Goal: Task Accomplishment & Management: Manage account settings

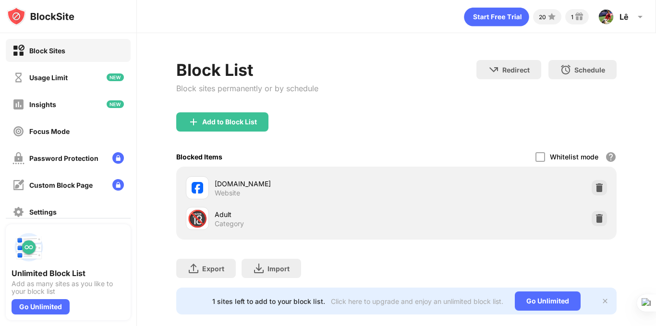
click at [594, 195] on div at bounding box center [599, 187] width 15 height 15
